Goal: Information Seeking & Learning: Learn about a topic

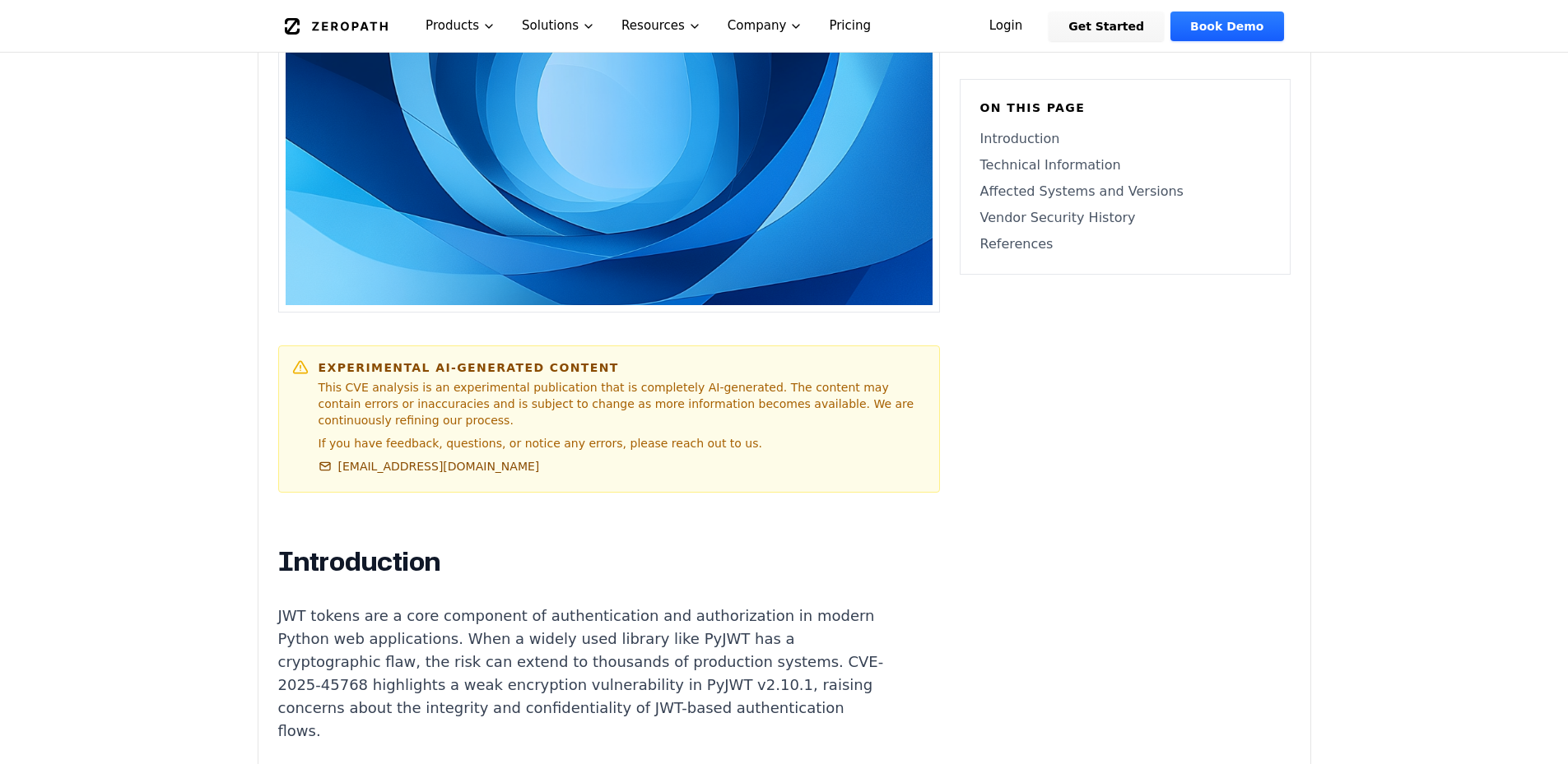
scroll to position [985, 0]
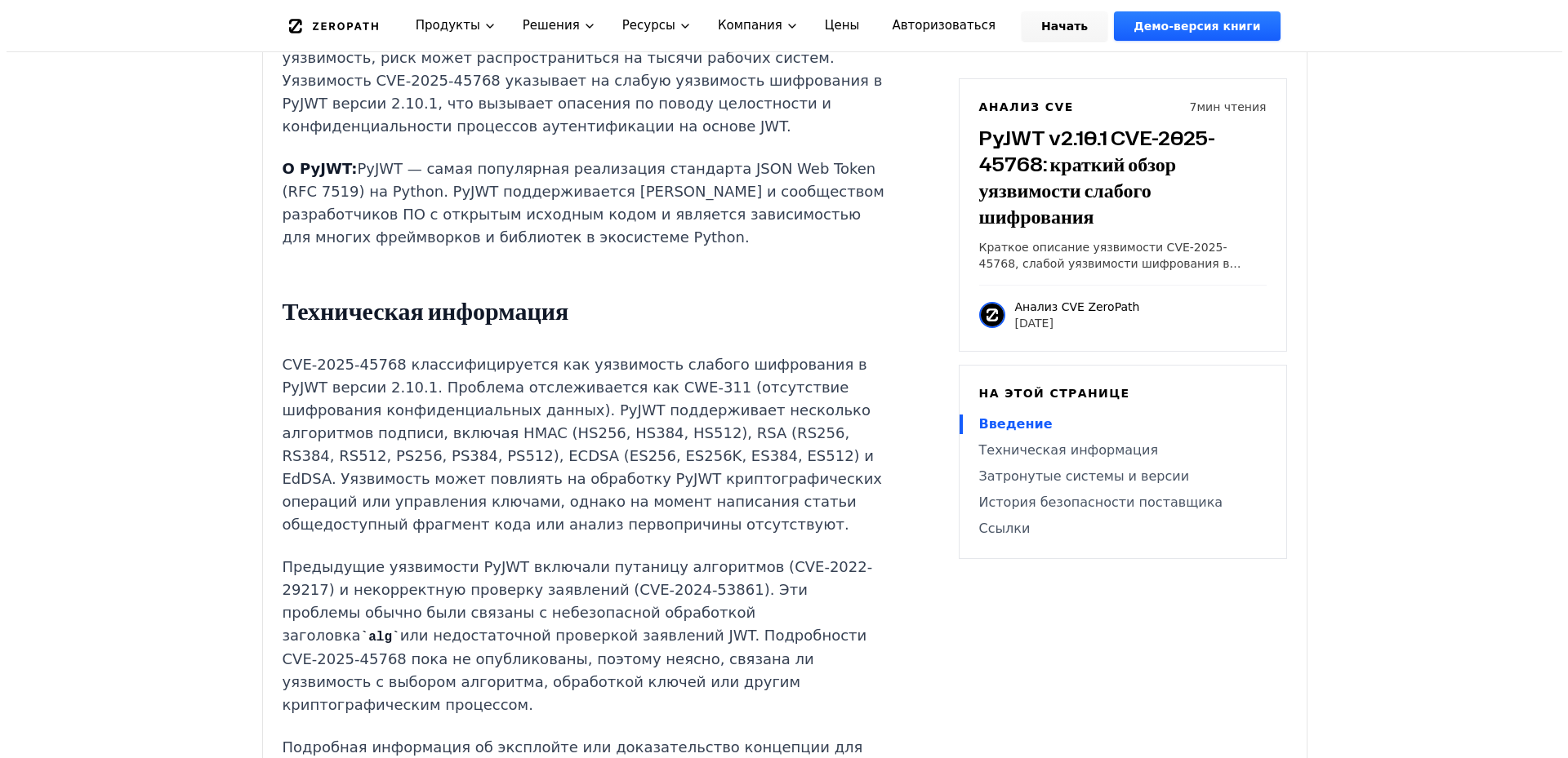
scroll to position [0, 0]
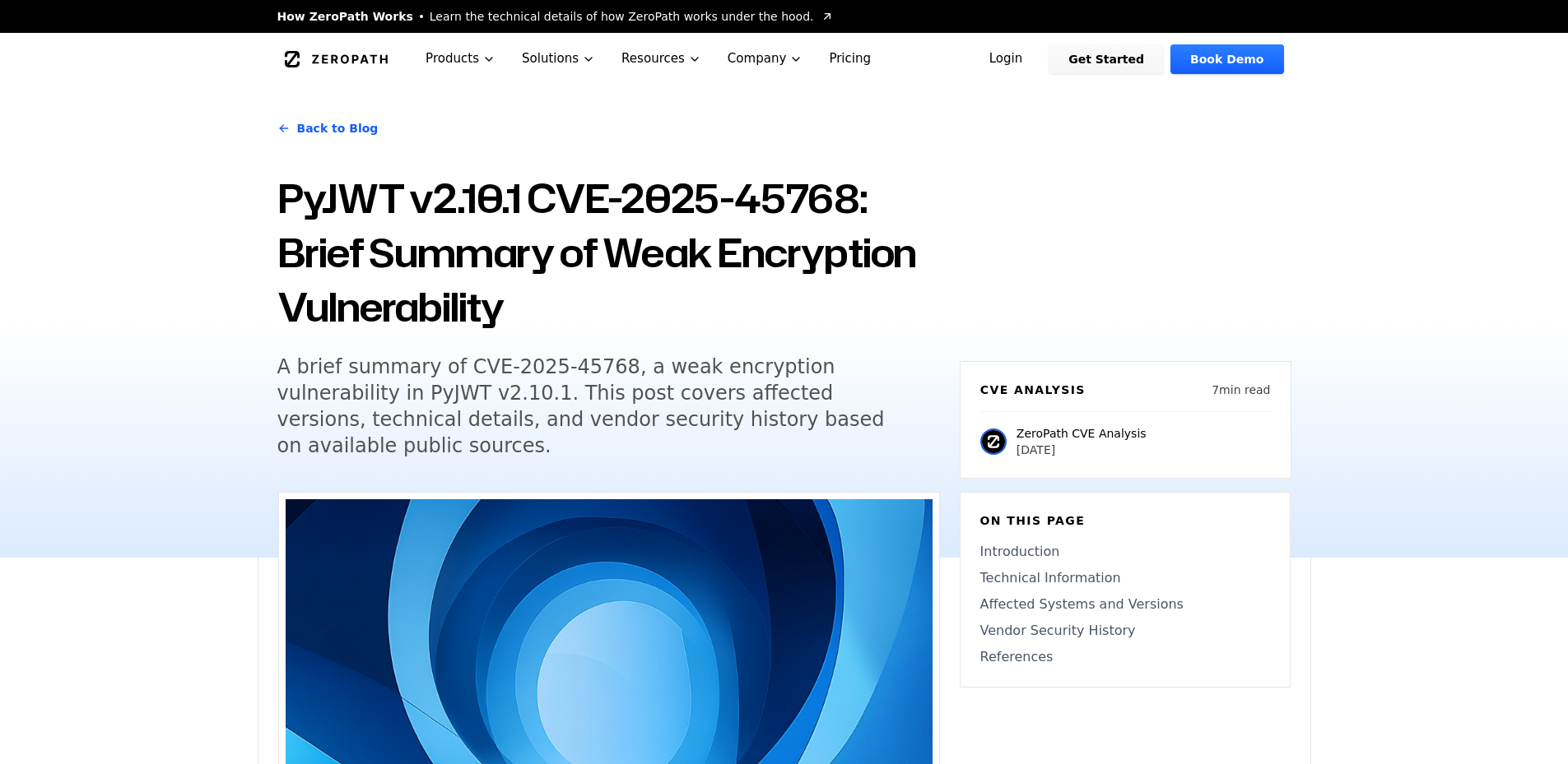
drag, startPoint x: 0, startPoint y: 0, endPoint x: 585, endPoint y: 248, distance: 635.4
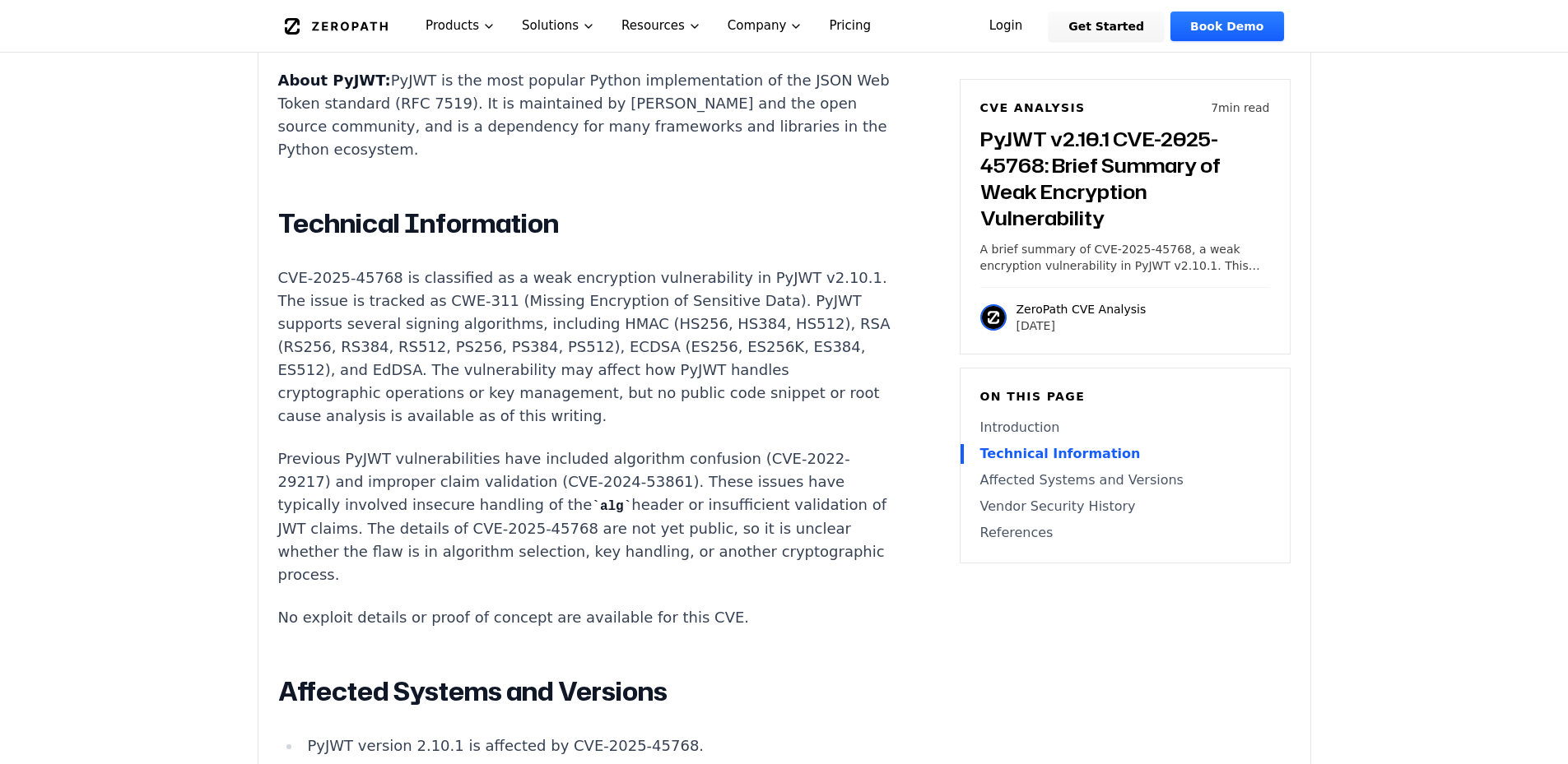
scroll to position [1398, 0]
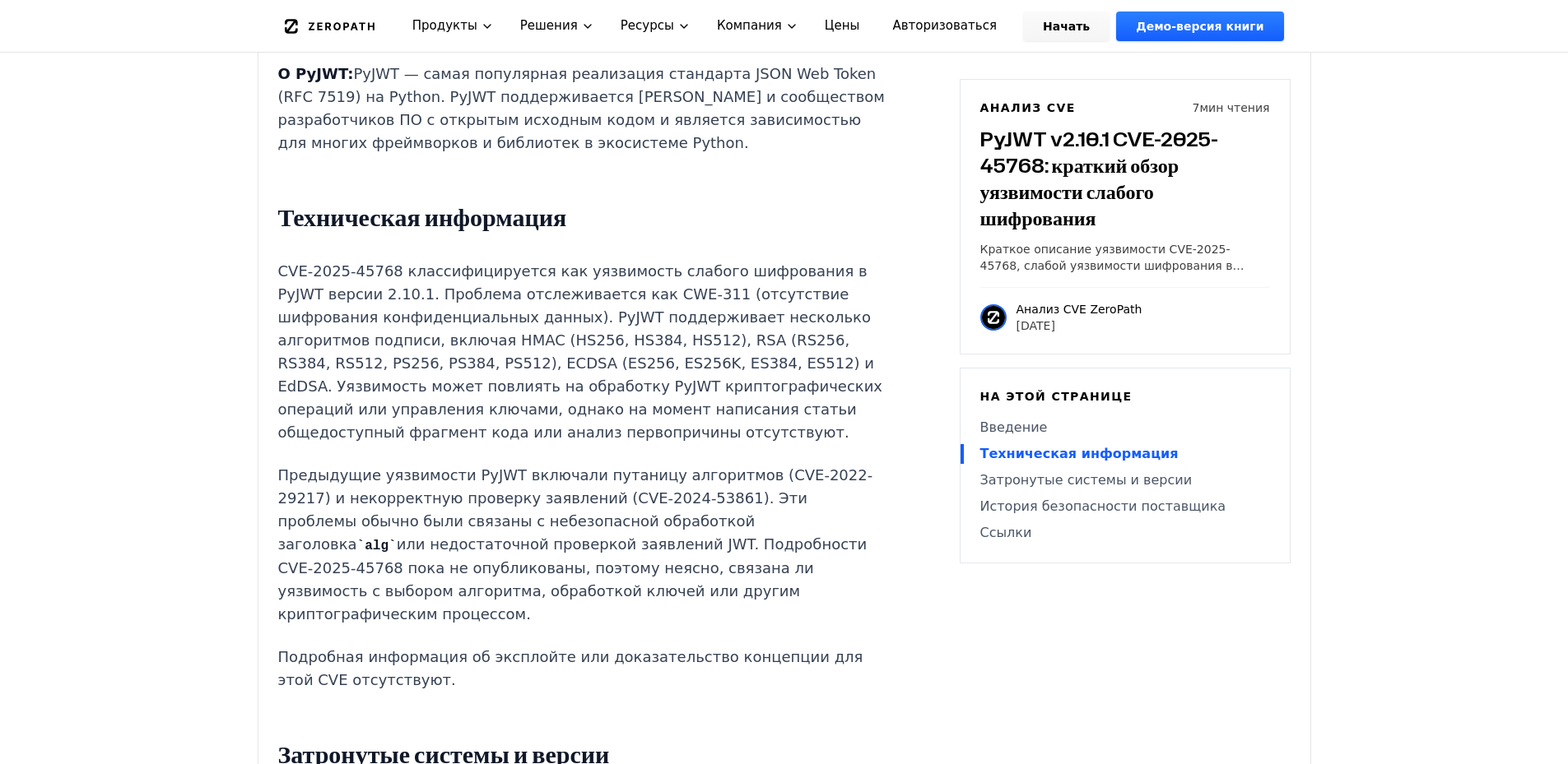
click at [593, 337] on p "CVE-2025-45768 классифицируется как уязвимость слабого шифрования в PyJWT верси…" at bounding box center [584, 352] width 612 height 184
drag, startPoint x: 411, startPoint y: 281, endPoint x: 522, endPoint y: 282, distance: 111.0
click at [516, 282] on font "CVE-2025-45768 классифицируется как уязвимость слабого шифрования в PyJWT верси…" at bounding box center [581, 352] width 605 height 178
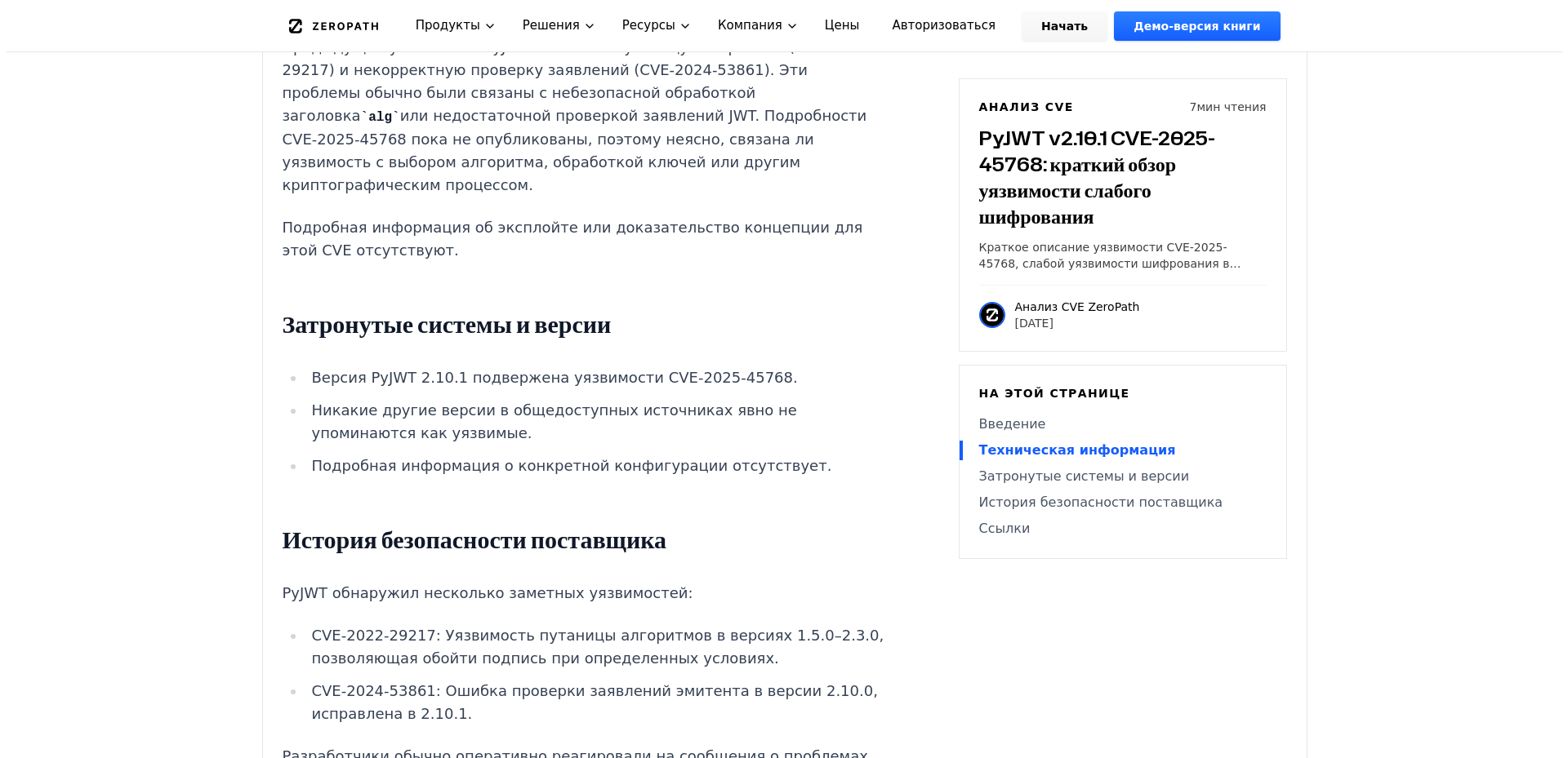
scroll to position [0, 0]
